Goal: Obtain resource: Download file/media

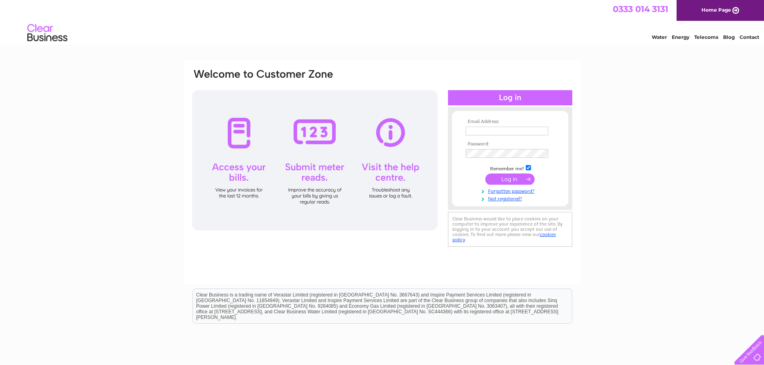
type input "mukul.hoque@gmail.com"
click at [514, 181] on input "submit" at bounding box center [509, 179] width 49 height 11
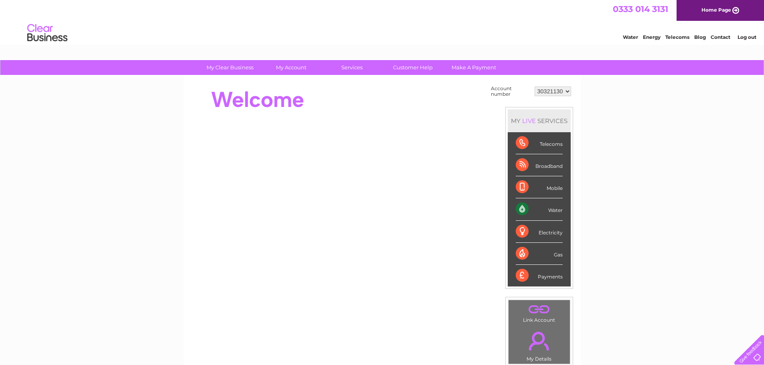
click at [558, 89] on select "30321130 30321177 30321200" at bounding box center [553, 92] width 37 height 10
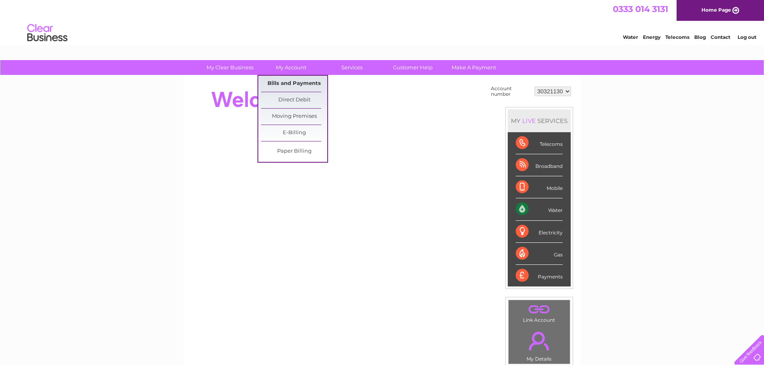
click at [287, 86] on link "Bills and Payments" at bounding box center [294, 84] width 66 height 16
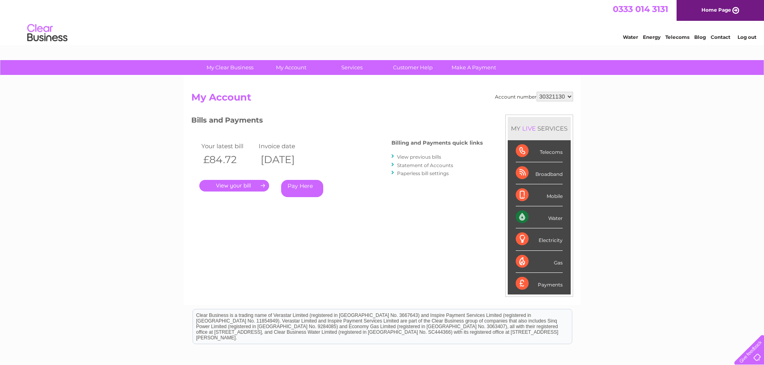
click at [239, 185] on link "." at bounding box center [234, 186] width 70 height 12
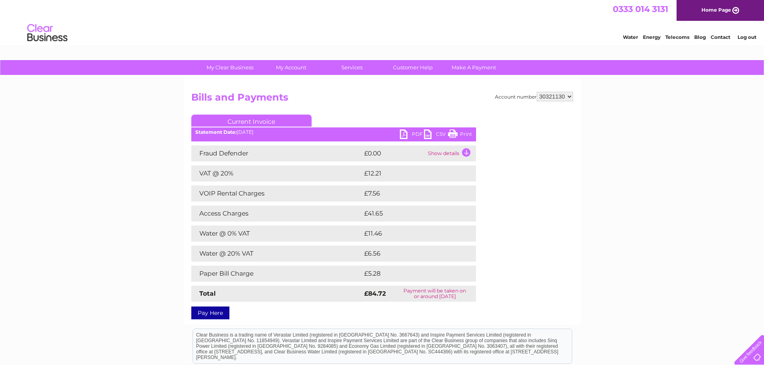
click at [569, 98] on select "30321130 30321177 30321200" at bounding box center [555, 97] width 37 height 10
click at [414, 133] on link "PDF" at bounding box center [412, 136] width 24 height 12
click at [569, 97] on select "30321130 30321177 30321200" at bounding box center [555, 97] width 37 height 10
select select "30321177"
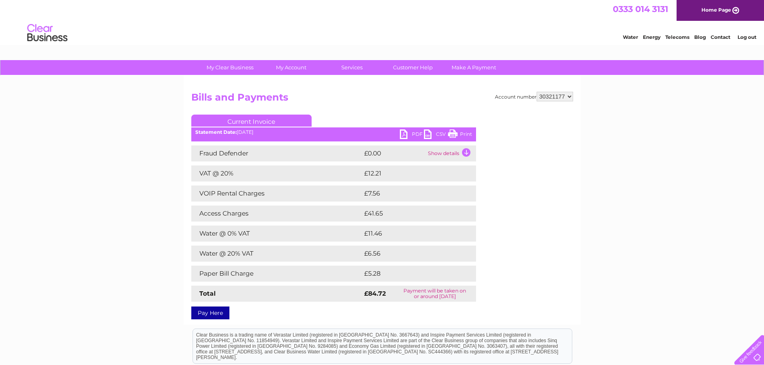
click at [537, 92] on select "30321130 30321177 30321200" at bounding box center [555, 97] width 37 height 10
click at [404, 135] on link "PDF" at bounding box center [412, 136] width 24 height 12
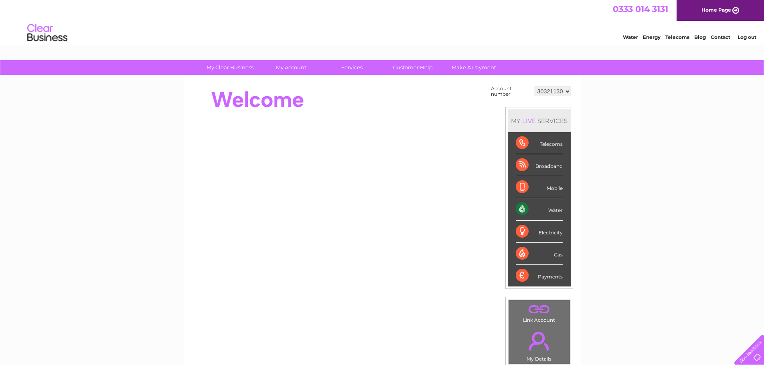
click at [565, 94] on select "30321130 30321177 30321200" at bounding box center [553, 92] width 37 height 10
select select "30321200"
click at [535, 87] on select "30321130 30321177 30321200" at bounding box center [553, 92] width 37 height 10
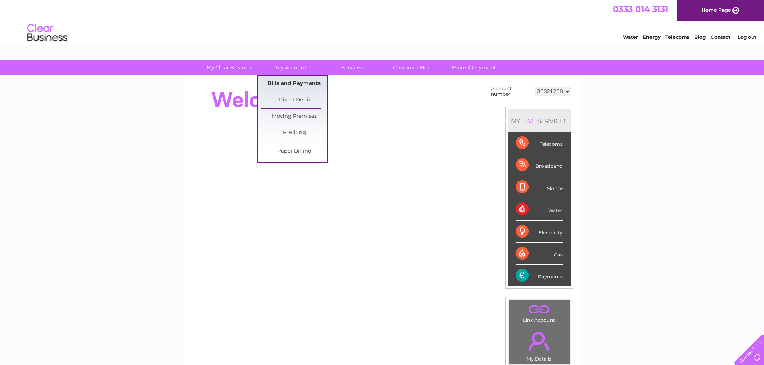
click at [287, 86] on link "Bills and Payments" at bounding box center [294, 84] width 66 height 16
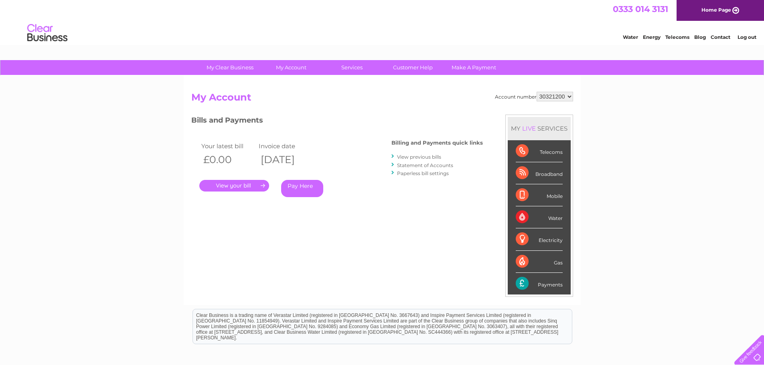
click at [229, 187] on link "." at bounding box center [234, 186] width 70 height 12
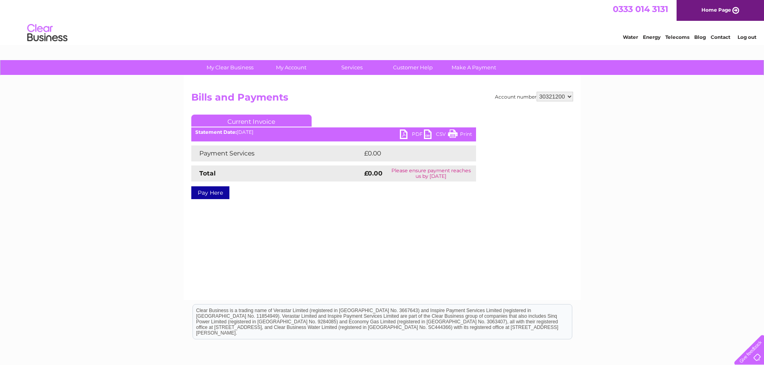
click at [402, 134] on link "PDF" at bounding box center [412, 136] width 24 height 12
